Goal: Task Accomplishment & Management: Manage account settings

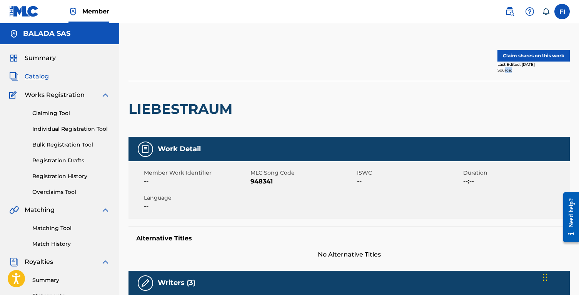
drag, startPoint x: 504, startPoint y: 70, endPoint x: 560, endPoint y: 70, distance: 55.4
click at [560, 70] on div "Source:" at bounding box center [533, 70] width 72 height 6
click at [488, 108] on div "LIEBESTRAUM" at bounding box center [348, 109] width 441 height 56
click at [535, 55] on button "Claim shares on this work" at bounding box center [533, 56] width 72 height 12
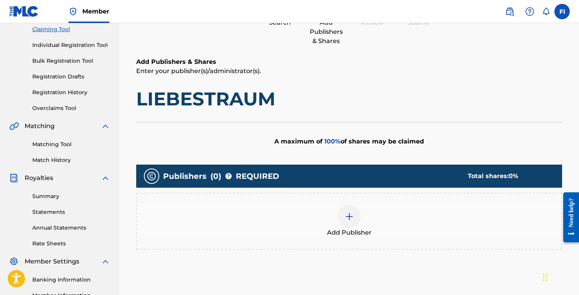
scroll to position [177, 0]
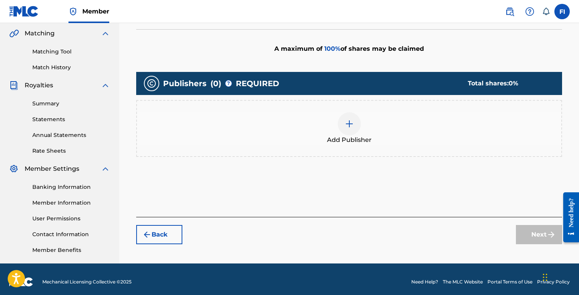
click at [325, 143] on div "Add Publisher" at bounding box center [349, 128] width 424 height 32
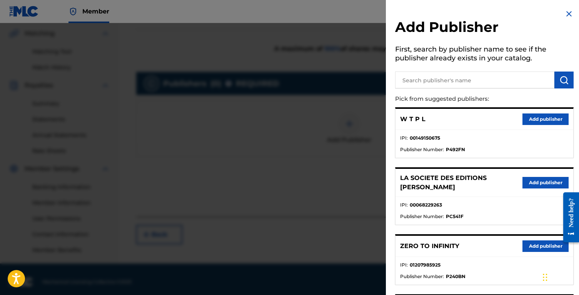
click at [535, 178] on button "Add publisher" at bounding box center [545, 183] width 46 height 12
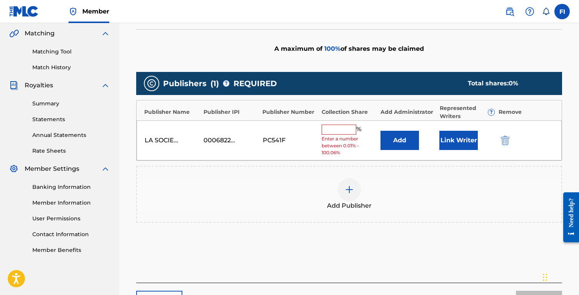
click at [391, 141] on button "Add" at bounding box center [399, 140] width 38 height 19
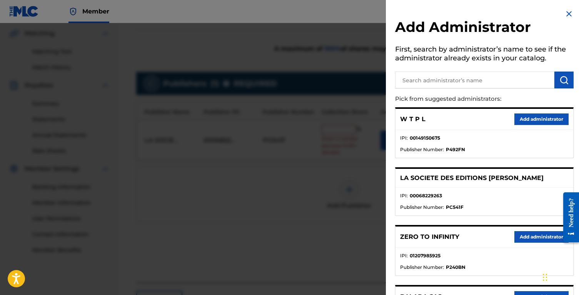
scroll to position [92, 0]
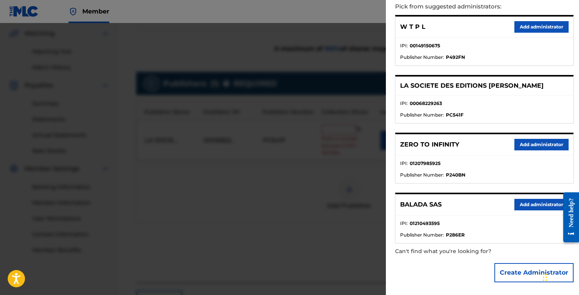
click at [524, 205] on button "Add administrator" at bounding box center [541, 205] width 54 height 12
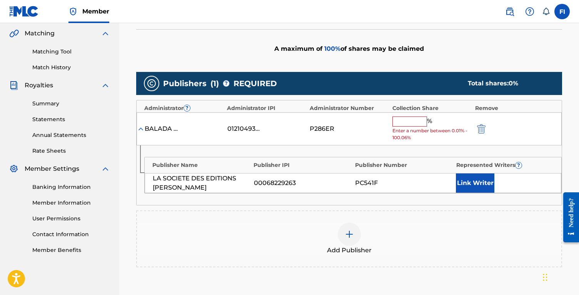
click at [398, 127] on span "Enter a number between 0.01% - 100.06%" at bounding box center [431, 134] width 79 height 14
click at [398, 124] on input "text" at bounding box center [409, 122] width 35 height 10
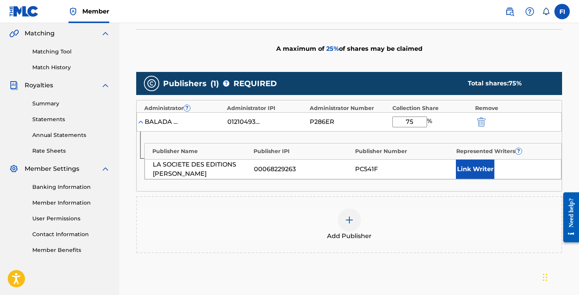
type input "75"
click at [465, 163] on button "Link Writer" at bounding box center [475, 169] width 38 height 19
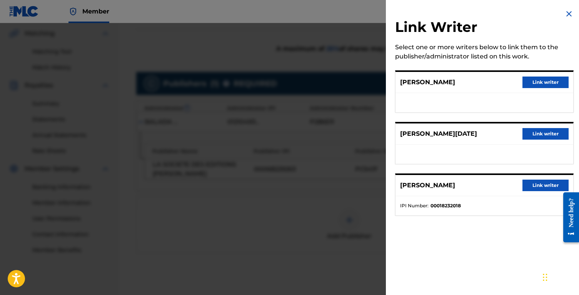
click at [538, 138] on button "Link writer" at bounding box center [545, 134] width 46 height 12
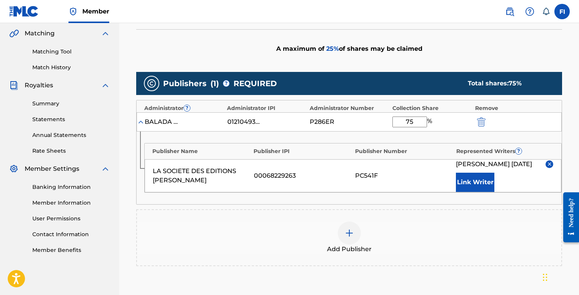
click at [467, 192] on div "Publisher Name Publisher IPI Publisher Number Represented Writers ? LA SOCIETE …" at bounding box center [352, 168] width 417 height 50
click at [469, 189] on button "Link Writer" at bounding box center [475, 182] width 38 height 19
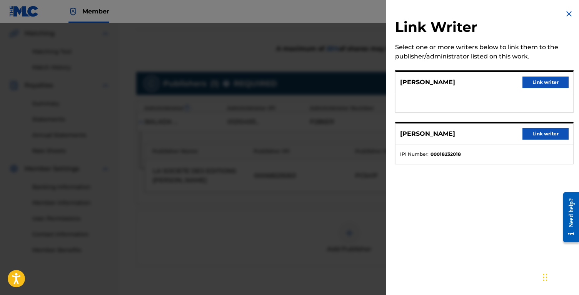
click at [543, 80] on button "Link writer" at bounding box center [545, 83] width 46 height 12
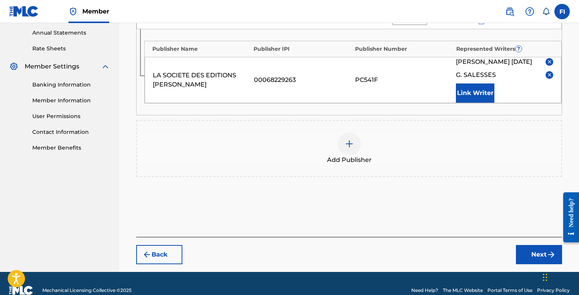
scroll to position [293, 0]
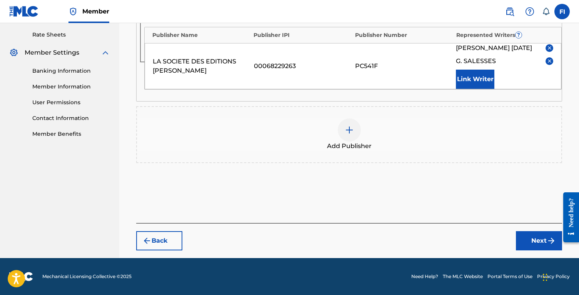
click at [537, 241] on button "Next" at bounding box center [539, 240] width 46 height 19
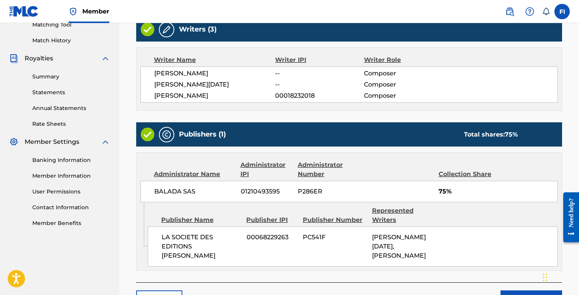
scroll to position [262, 0]
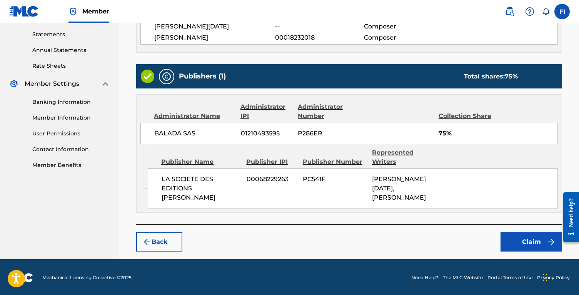
click at [523, 240] on button "Claim" at bounding box center [531, 241] width 62 height 19
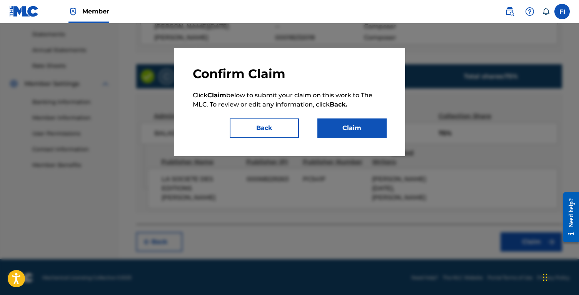
click at [347, 129] on button "Claim" at bounding box center [351, 127] width 69 height 19
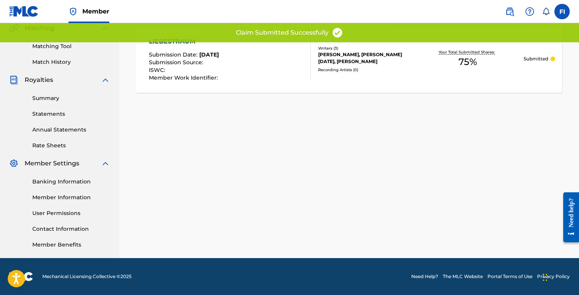
scroll to position [149, 0]
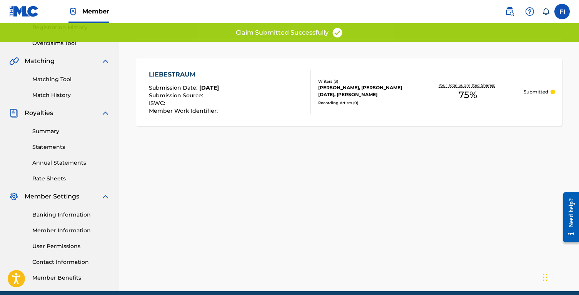
click at [368, 98] on div "Writers ( 3 ) G. SALESSES, OLIVIER TOUSSAINT, FRANZ LISZT Recording Artists ( 0…" at bounding box center [361, 91] width 101 height 27
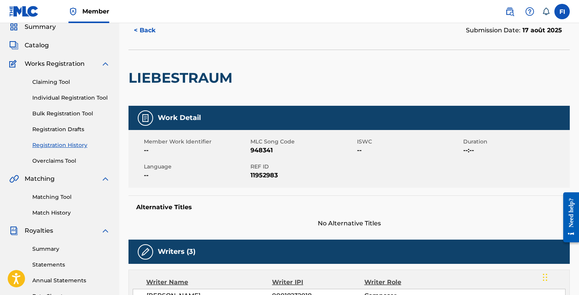
scroll to position [31, 0]
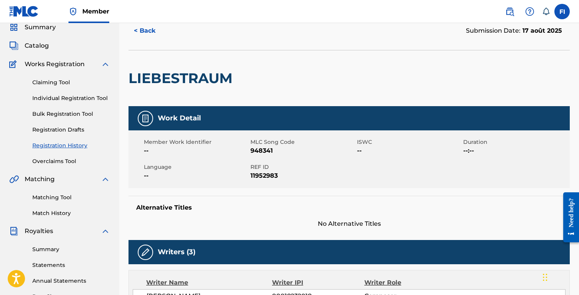
click at [59, 133] on link "Registration Drafts" at bounding box center [71, 130] width 78 height 8
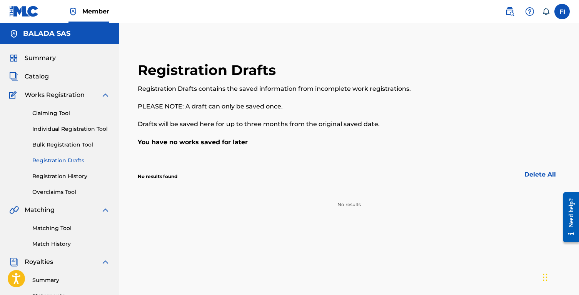
click at [58, 178] on link "Registration History" at bounding box center [71, 176] width 78 height 8
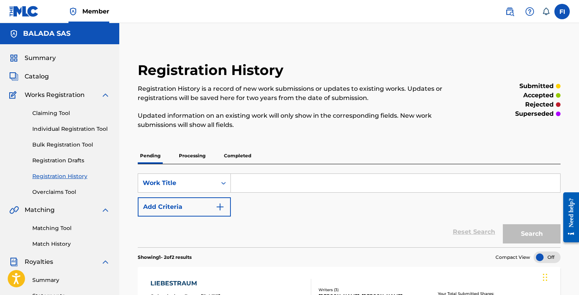
click at [238, 158] on p "Completed" at bounding box center [238, 156] width 32 height 16
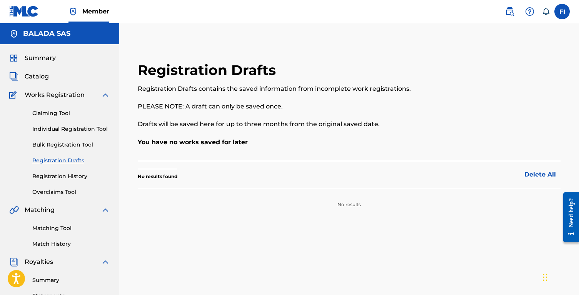
click at [58, 169] on div "Claiming Tool Individual Registration Tool Bulk Registration Tool Registration …" at bounding box center [59, 148] width 101 height 97
click at [58, 172] on link "Registration History" at bounding box center [71, 176] width 78 height 8
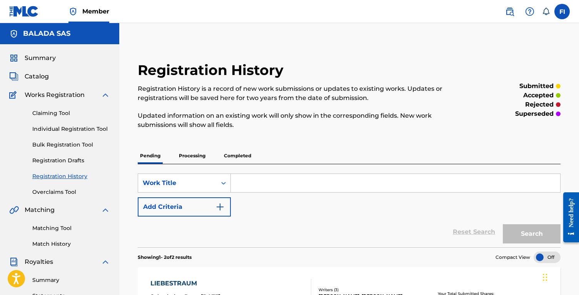
click at [230, 156] on p "Completed" at bounding box center [238, 156] width 32 height 16
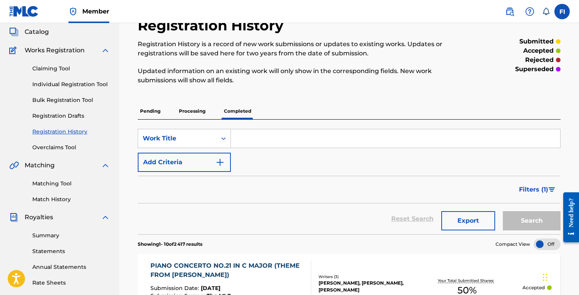
scroll to position [111, 0]
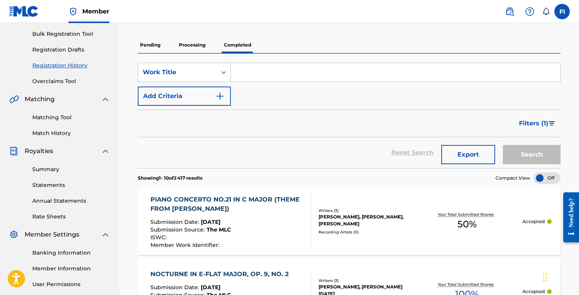
click at [196, 41] on p "Processing" at bounding box center [192, 45] width 31 height 16
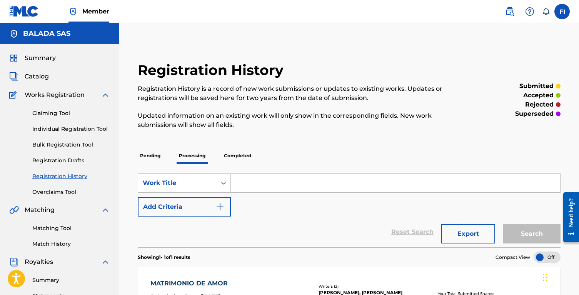
scroll to position [160, 0]
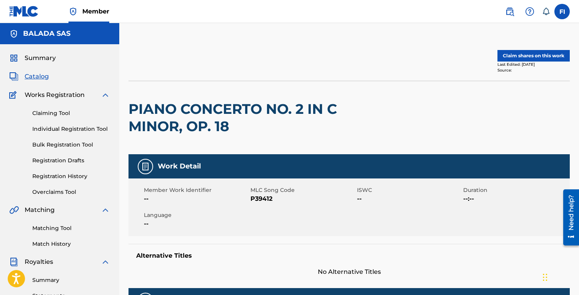
click at [537, 59] on button "Claim shares on this work" at bounding box center [533, 56] width 72 height 12
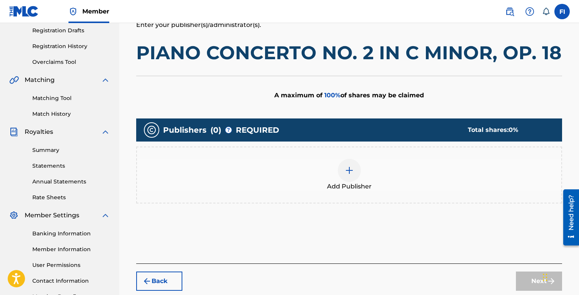
scroll to position [146, 0]
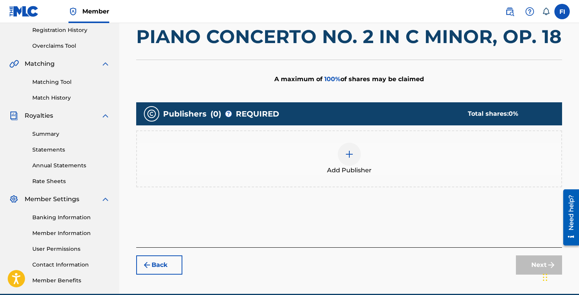
click at [360, 167] on span "Add Publisher" at bounding box center [349, 170] width 45 height 9
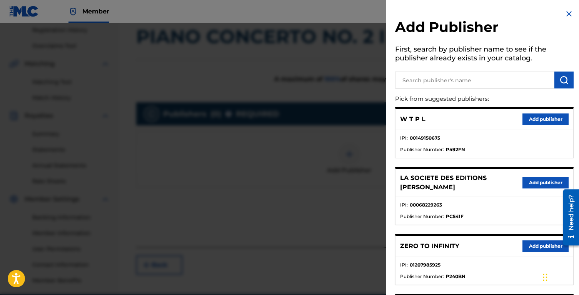
click at [530, 181] on button "Add publisher" at bounding box center [545, 183] width 46 height 12
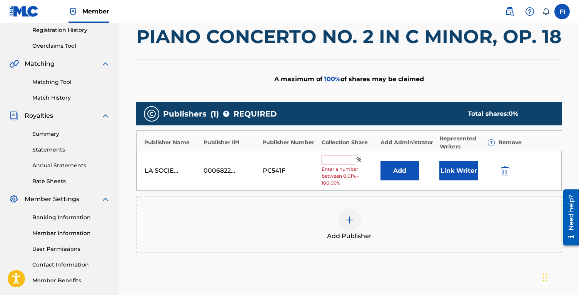
click at [403, 174] on button "Add" at bounding box center [399, 170] width 38 height 19
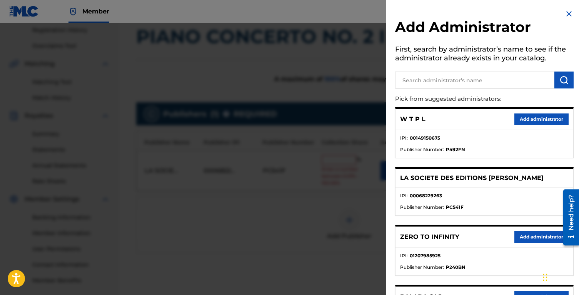
scroll to position [92, 0]
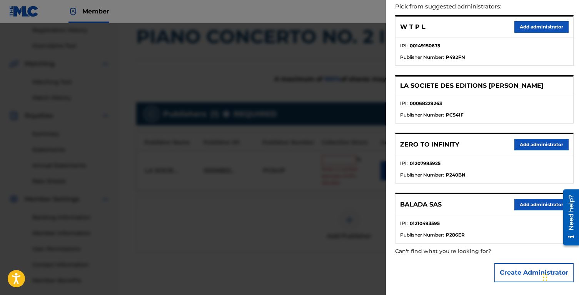
click at [530, 205] on button "Add administrator" at bounding box center [541, 205] width 54 height 12
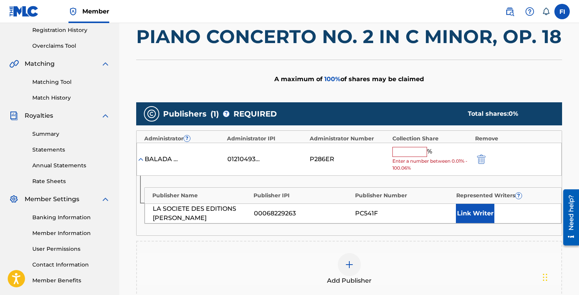
click at [405, 156] on input "text" at bounding box center [409, 152] width 35 height 10
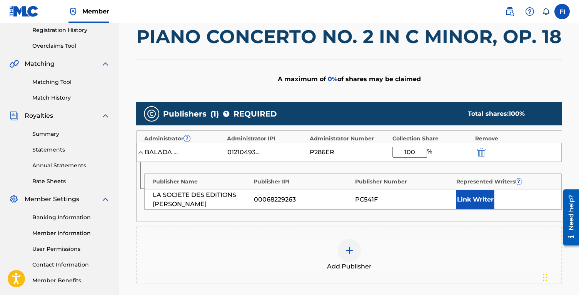
type input "100"
click at [461, 200] on button "Link Writer" at bounding box center [475, 199] width 38 height 19
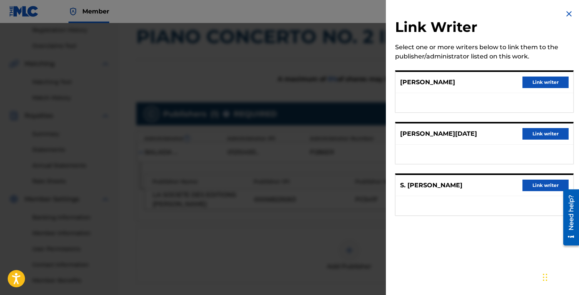
click at [535, 137] on button "Link writer" at bounding box center [545, 134] width 46 height 12
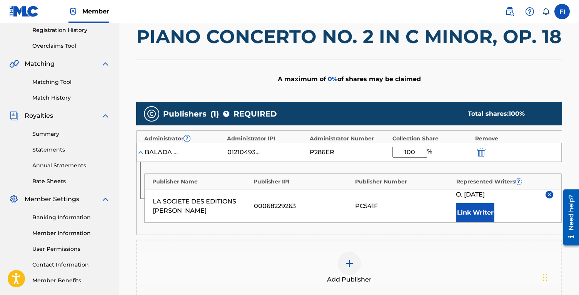
click at [479, 215] on button "Link Writer" at bounding box center [475, 212] width 38 height 19
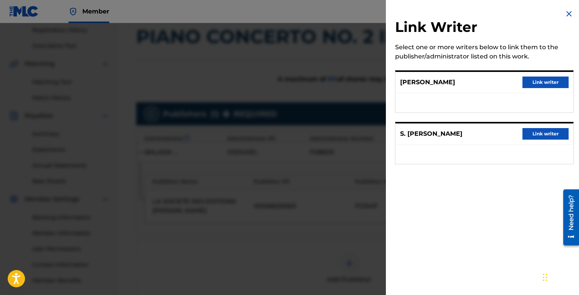
click at [530, 86] on button "Link writer" at bounding box center [545, 83] width 46 height 12
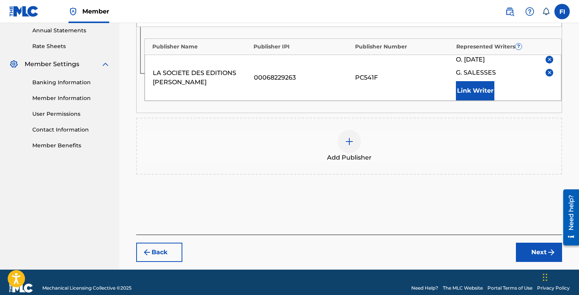
scroll to position [293, 0]
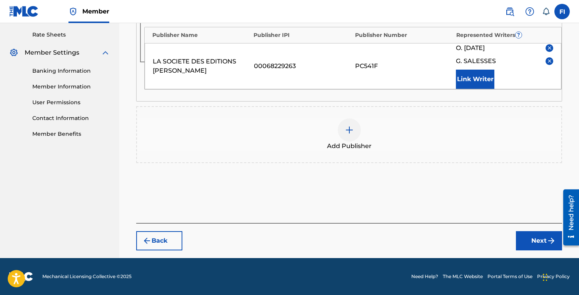
click at [539, 228] on div "Back Next" at bounding box center [349, 236] width 426 height 27
click at [539, 235] on button "Next" at bounding box center [539, 240] width 46 height 19
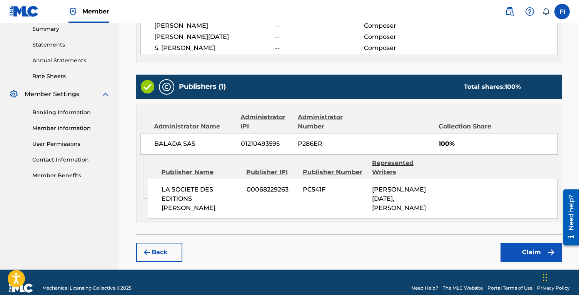
scroll to position [252, 0]
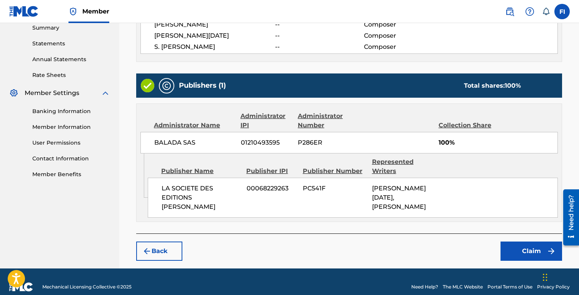
click at [533, 242] on button "Claim" at bounding box center [531, 251] width 62 height 19
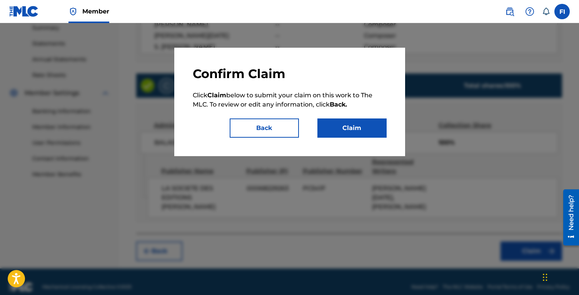
click at [355, 117] on div "Confirm Claim Click Claim below to submit your claim on this work to The MLC. T…" at bounding box center [290, 102] width 194 height 72
click at [355, 122] on button "Claim" at bounding box center [351, 127] width 69 height 19
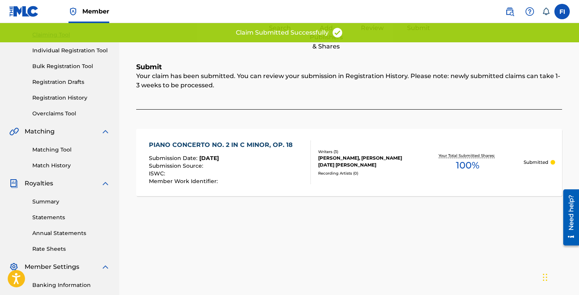
scroll to position [0, 0]
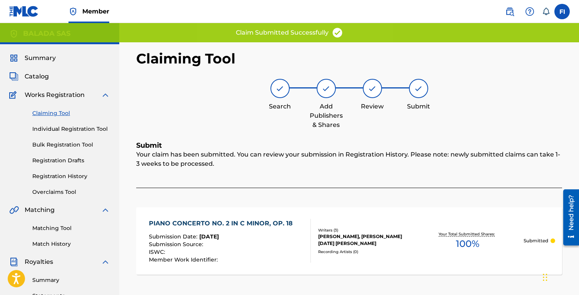
click at [38, 60] on span "Summary" at bounding box center [40, 57] width 31 height 9
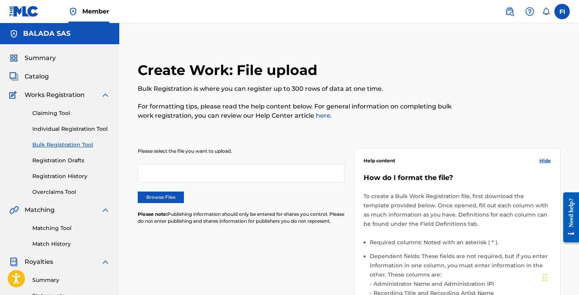
click at [48, 59] on span "Summary" at bounding box center [40, 57] width 31 height 9
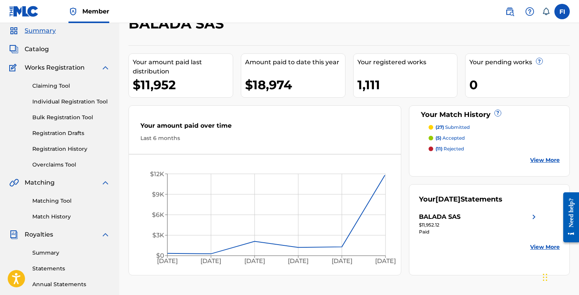
scroll to position [31, 0]
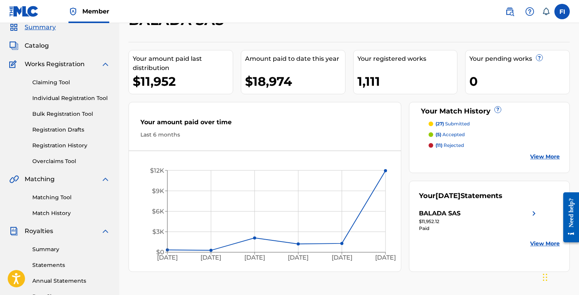
click at [28, 36] on div "Summary Catalog Works Registration Claiming Tool Individual Registration Tool B…" at bounding box center [59, 211] width 119 height 396
click at [30, 40] on div "Summary Catalog Works Registration Claiming Tool Individual Registration Tool B…" at bounding box center [59, 211] width 119 height 396
click at [43, 48] on span "Catalog" at bounding box center [37, 45] width 24 height 9
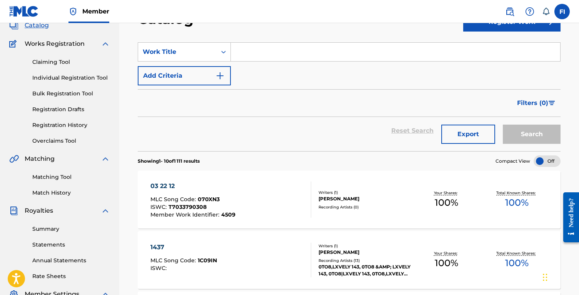
scroll to position [107, 0]
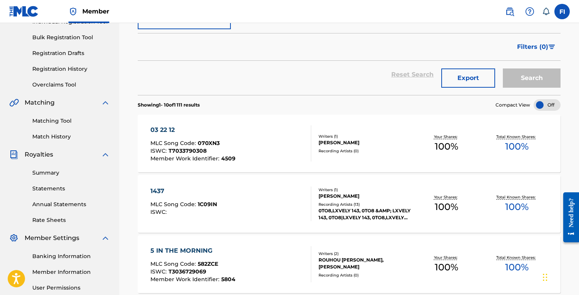
click at [60, 140] on link "Match History" at bounding box center [71, 137] width 78 height 8
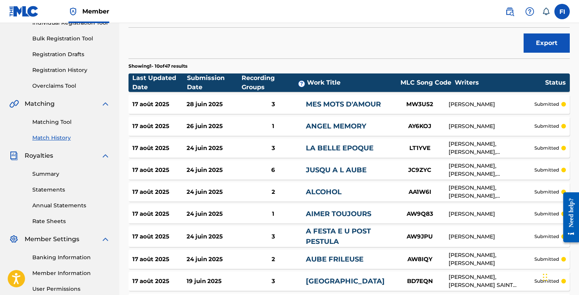
scroll to position [179, 0]
